Goal: Information Seeking & Learning: Learn about a topic

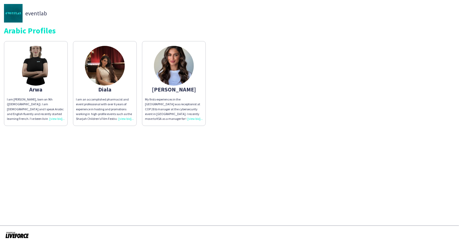
click at [98, 188] on app-share-pages "eventlab Arabic Profiles Arwa I am [PERSON_NAME], born on 9th ([DEMOGRAPHIC_DAT…" at bounding box center [229, 122] width 459 height 245
click at [229, 137] on app-share-pages "eventlab Arabic Profiles Arwa I am Arwa Alchoumari, born on 9th (August, 1999).…" at bounding box center [229, 122] width 459 height 245
click at [192, 118] on div "My firsts experiences in the [GEOGRAPHIC_DATA] was receptionist at COP 28 & man…" at bounding box center [174, 109] width 58 height 24
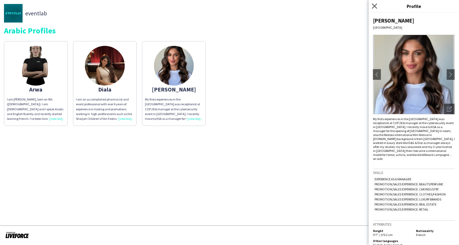
click at [374, 7] on icon "Close pop-in" at bounding box center [374, 5] width 5 height 5
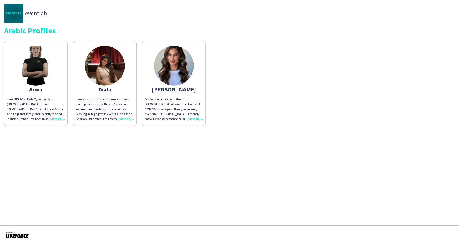
click at [167, 174] on app-share-pages "eventlab Arabic Profiles Arwa I am Arwa Alchoumari, born on 9th (August, 1999).…" at bounding box center [229, 122] width 459 height 245
click at [55, 118] on div "I am Arwa Alchoumari, born on 9th (August, 1999). I am Syrian and I speak Arabi…" at bounding box center [36, 109] width 58 height 24
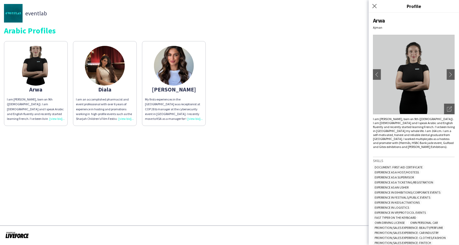
click at [406, 75] on img at bounding box center [414, 75] width 82 height 80
drag, startPoint x: 385, startPoint y: 125, endPoint x: 404, endPoint y: 135, distance: 21.5
click at [404, 135] on div "I am Arwa Alchoumari, born on 9th (August, 1999). I am Syrian and I speak Arabi…" at bounding box center [414, 133] width 82 height 32
click at [404, 136] on div "I am Arwa Alchoumari, born on 9th (August, 1999). I am Syrian and I speak Arabi…" at bounding box center [414, 133] width 82 height 32
drag, startPoint x: 394, startPoint y: 129, endPoint x: 416, endPoint y: 141, distance: 24.2
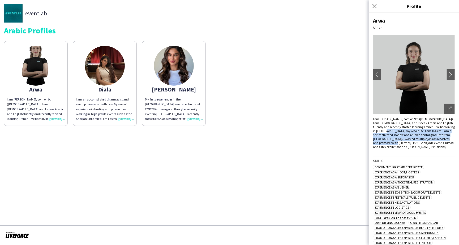
click at [416, 141] on div "I am Arwa Alchoumari, born on 9th (August, 1999). I am Syrian and I speak Arabi…" at bounding box center [414, 133] width 82 height 32
click at [416, 142] on div "I am Arwa Alchoumari, born on 9th (August, 1999). I am Syrian and I speak Arabi…" at bounding box center [414, 133] width 82 height 32
drag, startPoint x: 399, startPoint y: 135, endPoint x: 408, endPoint y: 143, distance: 12.1
click at [408, 143] on div "I am Arwa Alchoumari, born on 9th (August, 1999). I am Syrian and I speak Arabi…" at bounding box center [414, 133] width 82 height 32
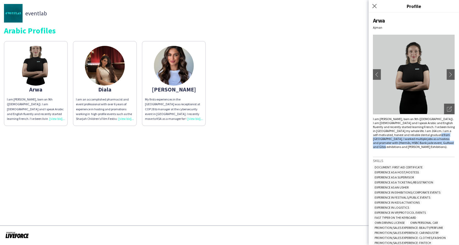
drag, startPoint x: 378, startPoint y: 137, endPoint x: 415, endPoint y: 146, distance: 38.1
click at [415, 145] on div "I am Arwa Alchoumari, born on 9th (August, 1999). I am Syrian and I speak Arabi…" at bounding box center [414, 133] width 82 height 32
click at [416, 147] on div "Arwa Ajman chevron-left chevron-right Open photos pop-in I am Arwa Alchoumari, …" at bounding box center [413, 129] width 90 height 232
click at [447, 110] on icon "Open photos pop-in" at bounding box center [449, 109] width 5 height 5
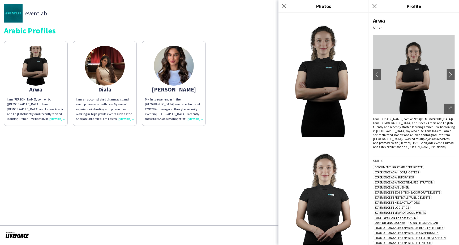
scroll to position [120, 0]
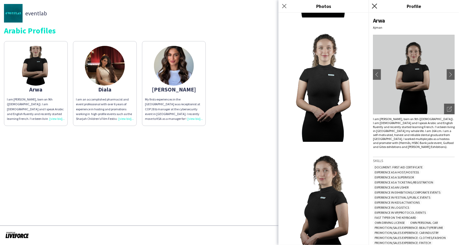
click at [372, 7] on icon at bounding box center [374, 5] width 5 height 5
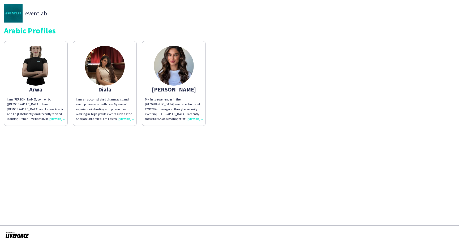
drag, startPoint x: 124, startPoint y: 116, endPoint x: 128, endPoint y: 118, distance: 3.9
click at [124, 116] on div "I am an accomplished pharmacist and event professional with over 6 years of exp…" at bounding box center [105, 109] width 58 height 24
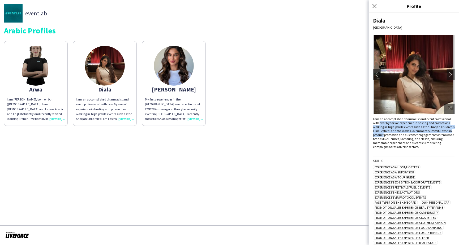
drag, startPoint x: 379, startPoint y: 122, endPoint x: 408, endPoint y: 135, distance: 31.6
click at [408, 135] on div "I am an accomplished pharmacist and event professional with over 6 years of exp…" at bounding box center [414, 133] width 82 height 32
click at [410, 138] on div "I am an accomplished pharmacist and event professional with over 6 years of exp…" at bounding box center [414, 133] width 82 height 32
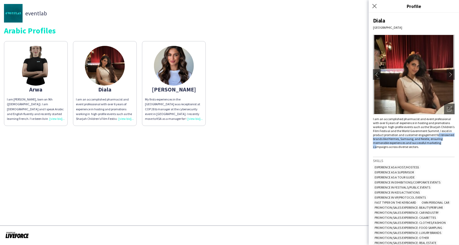
drag, startPoint x: 393, startPoint y: 135, endPoint x: 405, endPoint y: 143, distance: 15.3
click at [405, 143] on div "I am an accomplished pharmacist and event professional with over 6 years of exp…" at bounding box center [414, 133] width 82 height 32
click at [406, 144] on div "I am an accomplished pharmacist and event professional with over 6 years of exp…" at bounding box center [414, 133] width 82 height 32
click at [374, 6] on icon at bounding box center [374, 5] width 5 height 5
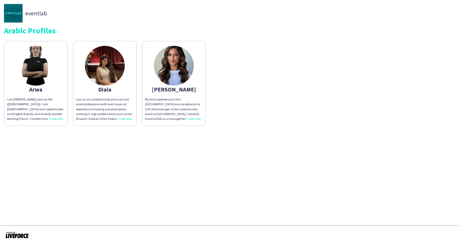
click at [190, 116] on div "My firsts experiences in the [GEOGRAPHIC_DATA] was receptionist at COP 28 & man…" at bounding box center [174, 109] width 58 height 24
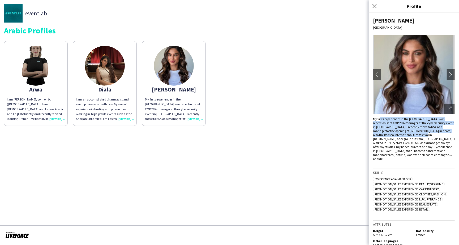
drag, startPoint x: 379, startPoint y: 118, endPoint x: 403, endPoint y: 135, distance: 28.5
click at [403, 134] on div "My firsts experiences in the [GEOGRAPHIC_DATA] was receptionist at COP 28 & man…" at bounding box center [414, 139] width 82 height 44
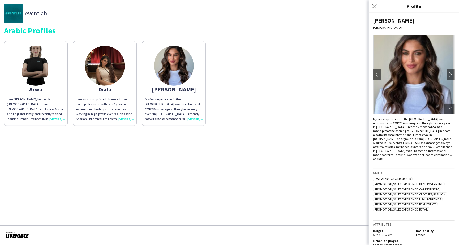
click at [405, 137] on div "My firsts experiences in the [GEOGRAPHIC_DATA] was receptionist at COP 28 & man…" at bounding box center [414, 139] width 82 height 44
drag, startPoint x: 402, startPoint y: 121, endPoint x: 417, endPoint y: 139, distance: 23.4
click at [414, 135] on div "My firsts experiences in the [GEOGRAPHIC_DATA] was receptionist at COP 28 & man…" at bounding box center [414, 139] width 82 height 44
click at [417, 140] on div "My firsts experiences in the [GEOGRAPHIC_DATA] was receptionist at COP 28 & man…" at bounding box center [414, 139] width 82 height 44
click at [374, 6] on icon at bounding box center [374, 5] width 5 height 5
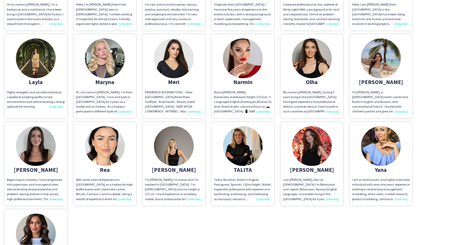
scroll to position [235, 0]
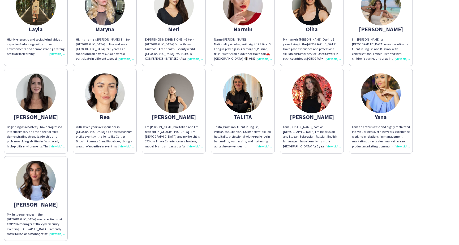
click at [36, 141] on div "Beginning as a hostess, I have progressed into supervisory and managerial roles…" at bounding box center [36, 137] width 58 height 24
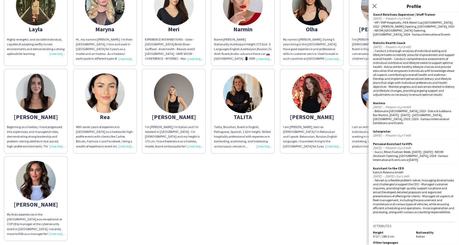
scroll to position [0, 0]
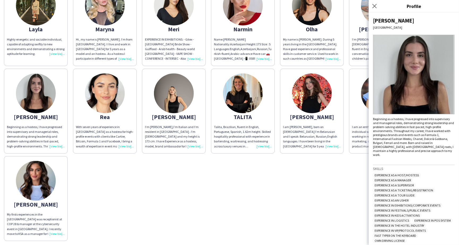
click at [292, 194] on div "[PERSON_NAME] My name is [PERSON_NAME], and I am from [DEMOGRAPHIC_DATA]. My he…" at bounding box center [229, 22] width 451 height 438
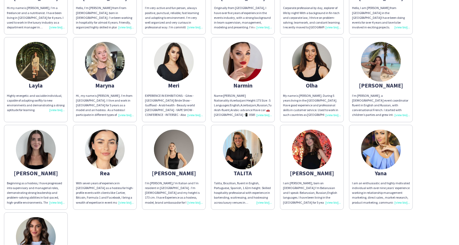
scroll to position [250, 0]
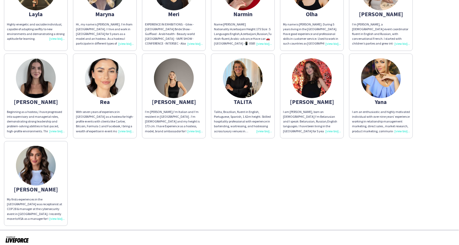
click at [53, 128] on div "Beginning as a hostess, I have progressed into supervisory and managerial roles…" at bounding box center [36, 122] width 58 height 24
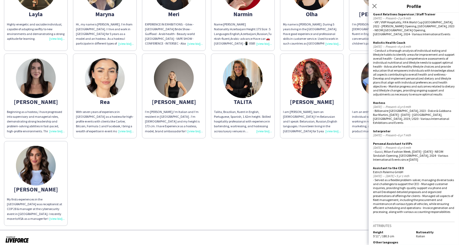
scroll to position [0, 0]
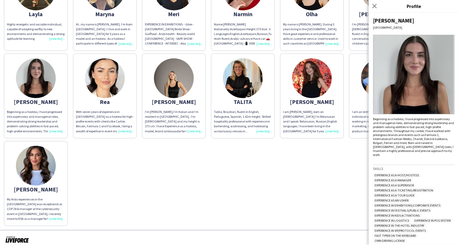
click at [424, 89] on img at bounding box center [414, 75] width 82 height 80
click at [393, 93] on img at bounding box center [414, 75] width 82 height 80
click at [255, 179] on div "[PERSON_NAME] My name is [PERSON_NAME], and I am from [DEMOGRAPHIC_DATA]. My he…" at bounding box center [229, 7] width 451 height 438
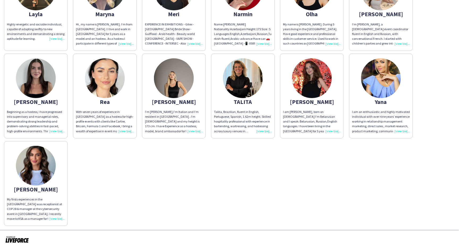
scroll to position [118, 0]
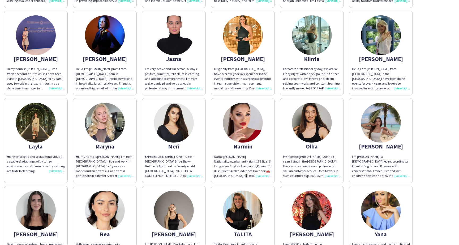
click at [259, 86] on div "Originally from [GEOGRAPHIC_DATA], I have over five years of experience in the …" at bounding box center [243, 79] width 58 height 24
click at [243, 43] on img at bounding box center [243, 35] width 40 height 40
click at [247, 45] on img at bounding box center [243, 35] width 40 height 40
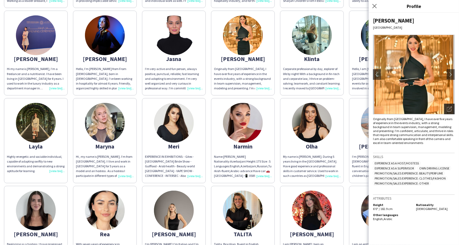
click at [451, 108] on icon "Open photos pop-in" at bounding box center [449, 109] width 5 height 5
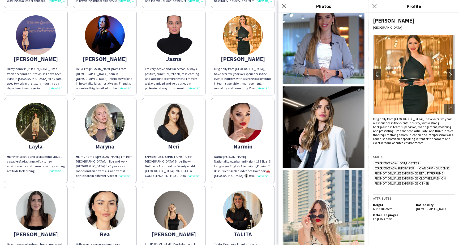
scroll to position [713, 0]
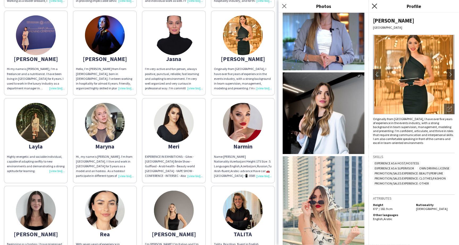
click at [374, 6] on icon at bounding box center [374, 5] width 5 height 5
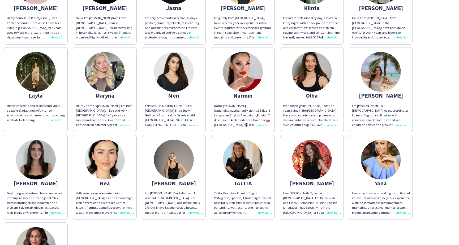
scroll to position [219, 0]
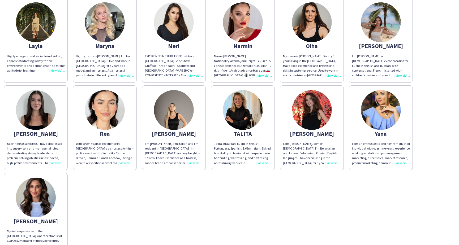
click at [50, 159] on div "Beginning as a hostess, I have progressed into supervisory and managerial roles…" at bounding box center [36, 153] width 58 height 24
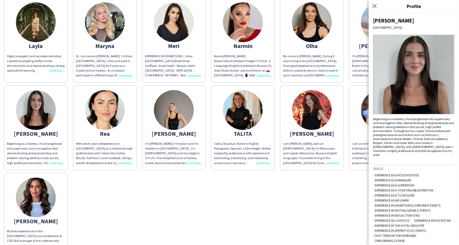
scroll to position [15, 0]
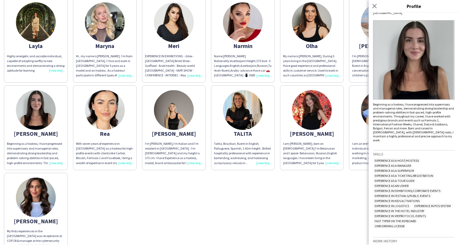
click at [413, 98] on img at bounding box center [414, 60] width 82 height 80
click at [409, 75] on img at bounding box center [414, 60] width 82 height 80
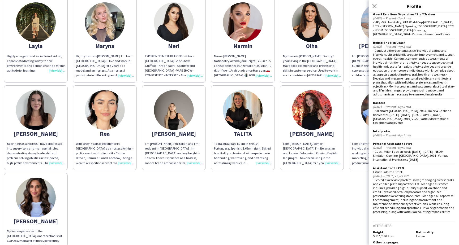
scroll to position [0, 0]
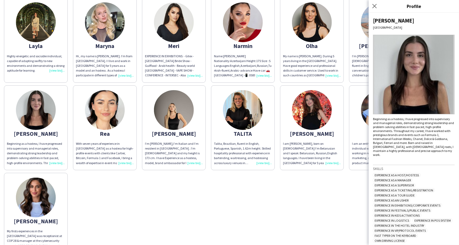
click at [260, 204] on div "[PERSON_NAME] My name is [PERSON_NAME], and I am from [DEMOGRAPHIC_DATA]. My he…" at bounding box center [229, 39] width 451 height 438
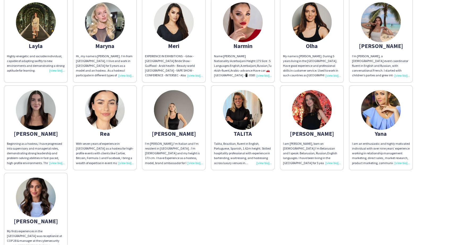
click at [57, 160] on div "Beginning as a hostess, I have progressed into supervisory and managerial roles…" at bounding box center [36, 153] width 58 height 24
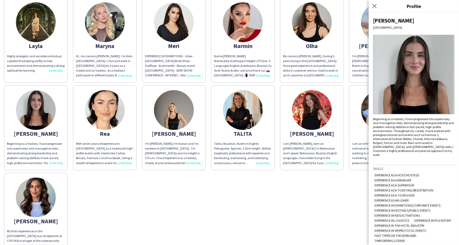
click at [378, 24] on div "[PERSON_NAME] Dubai Beginning as a hostess, I have progressed into supervisory …" at bounding box center [413, 129] width 90 height 232
click at [378, 20] on div "[PERSON_NAME]" at bounding box center [414, 20] width 82 height 7
click at [290, 215] on div "[PERSON_NAME] My name is [PERSON_NAME], and I am from [DEMOGRAPHIC_DATA]. My he…" at bounding box center [229, 39] width 451 height 438
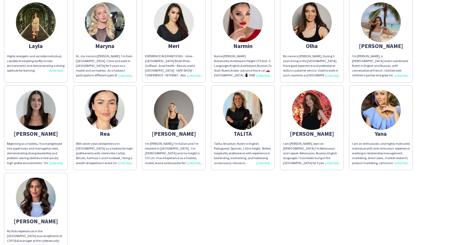
click at [54, 160] on div "Beginning as a hostess, I have progressed into supervisory and managerial roles…" at bounding box center [36, 153] width 58 height 24
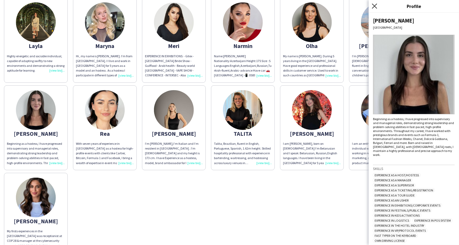
click at [372, 5] on icon "Close pop-in" at bounding box center [374, 5] width 5 height 5
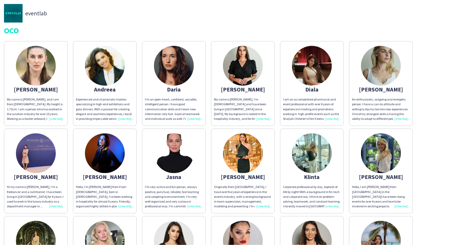
click at [259, 202] on div "Originally from [GEOGRAPHIC_DATA], I have over five years of experience in the …" at bounding box center [243, 197] width 58 height 24
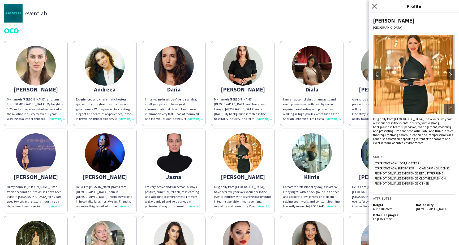
click at [374, 7] on icon "Close pop-in" at bounding box center [374, 5] width 5 height 5
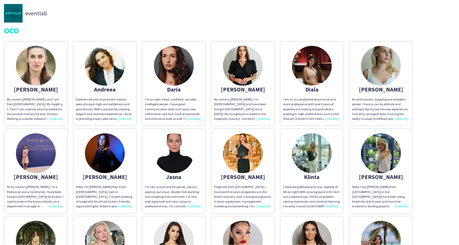
click at [246, 175] on div "[PERSON_NAME]" at bounding box center [243, 176] width 58 height 5
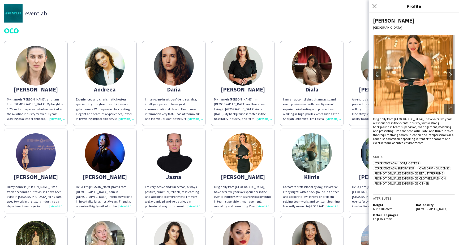
click at [381, 20] on div "[PERSON_NAME]" at bounding box center [414, 20] width 82 height 7
copy div "[PERSON_NAME]"
click at [374, 6] on icon at bounding box center [374, 5] width 5 height 5
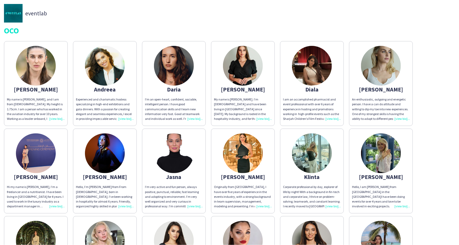
click at [400, 116] on div "An enthusiastic, outgoing and energetic person. I have a can do attitude and wi…" at bounding box center [381, 109] width 58 height 24
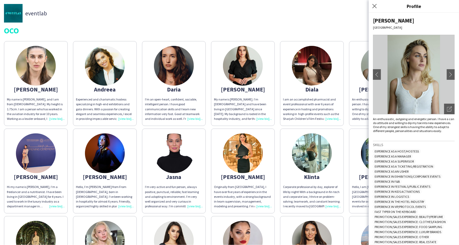
scroll to position [250, 0]
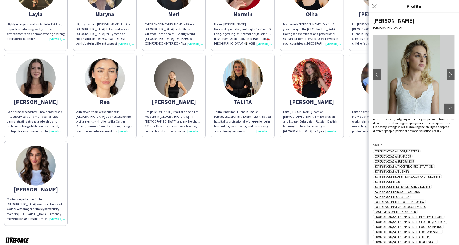
click at [59, 213] on div "My firsts experiences in the [GEOGRAPHIC_DATA] was receptionist at COP 28 & man…" at bounding box center [36, 209] width 58 height 24
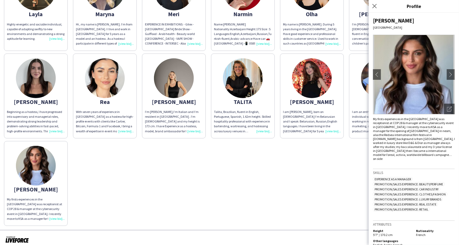
click at [221, 170] on div "[PERSON_NAME] My name is [PERSON_NAME], and I am from [DEMOGRAPHIC_DATA]. My he…" at bounding box center [229, 7] width 451 height 438
